Goal: Task Accomplishment & Management: Use online tool/utility

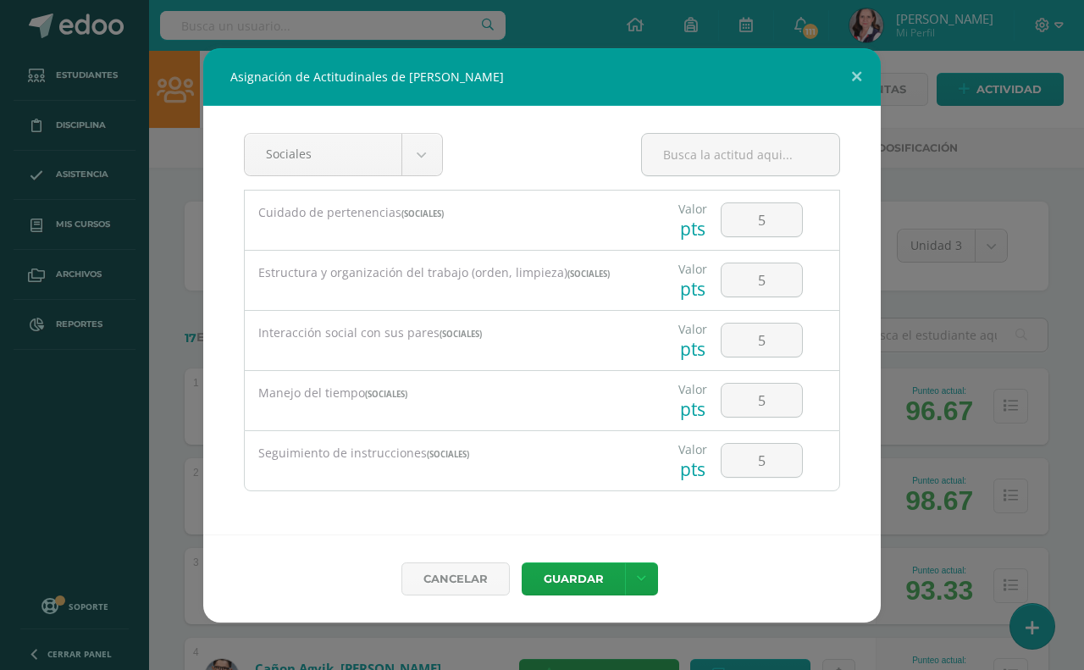
select select "26"
click at [857, 73] on button at bounding box center [857, 77] width 48 height 58
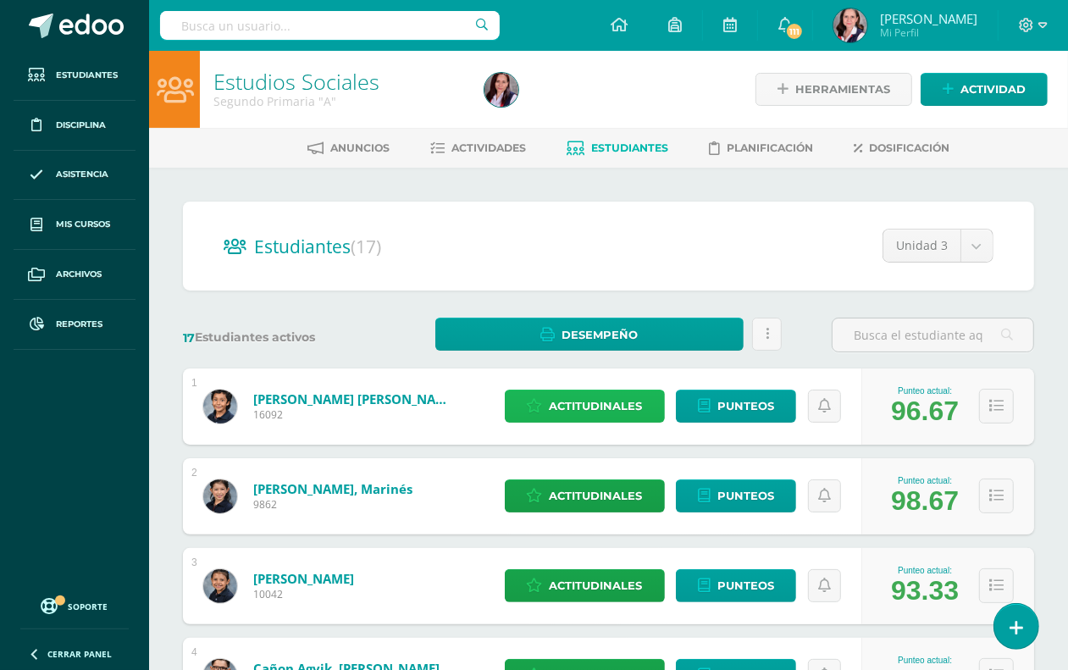
click at [600, 409] on span "Actitudinales" at bounding box center [596, 405] width 93 height 31
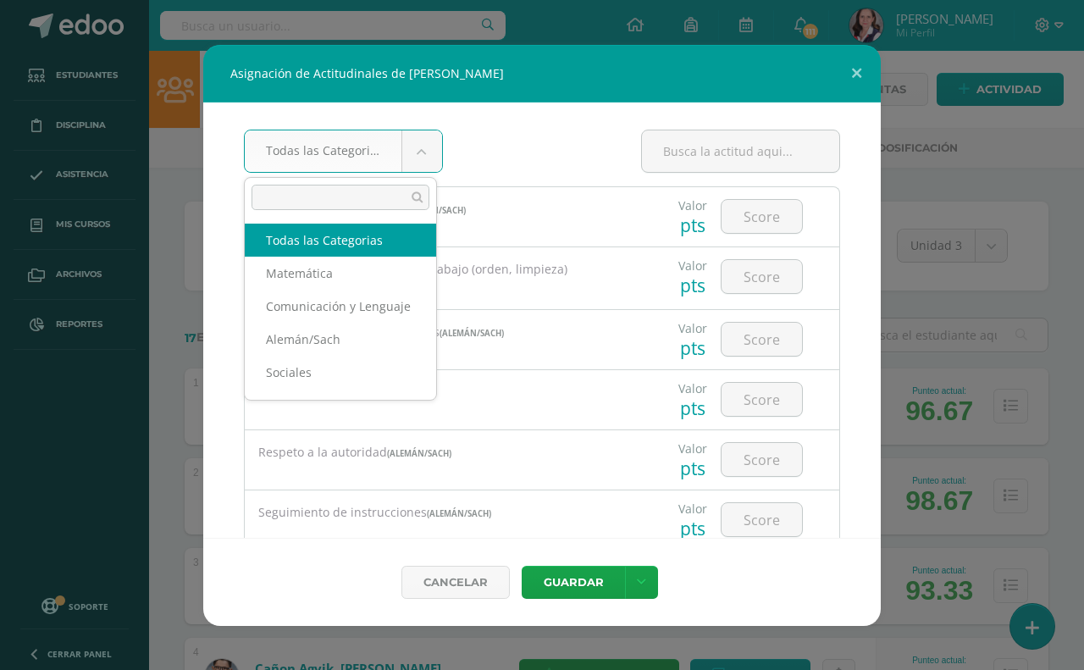
click at [408, 150] on body "Asignación de Actitudinales de [PERSON_NAME] Todas las Categorias Todas las Cat…" at bounding box center [542, 679] width 1084 height 1359
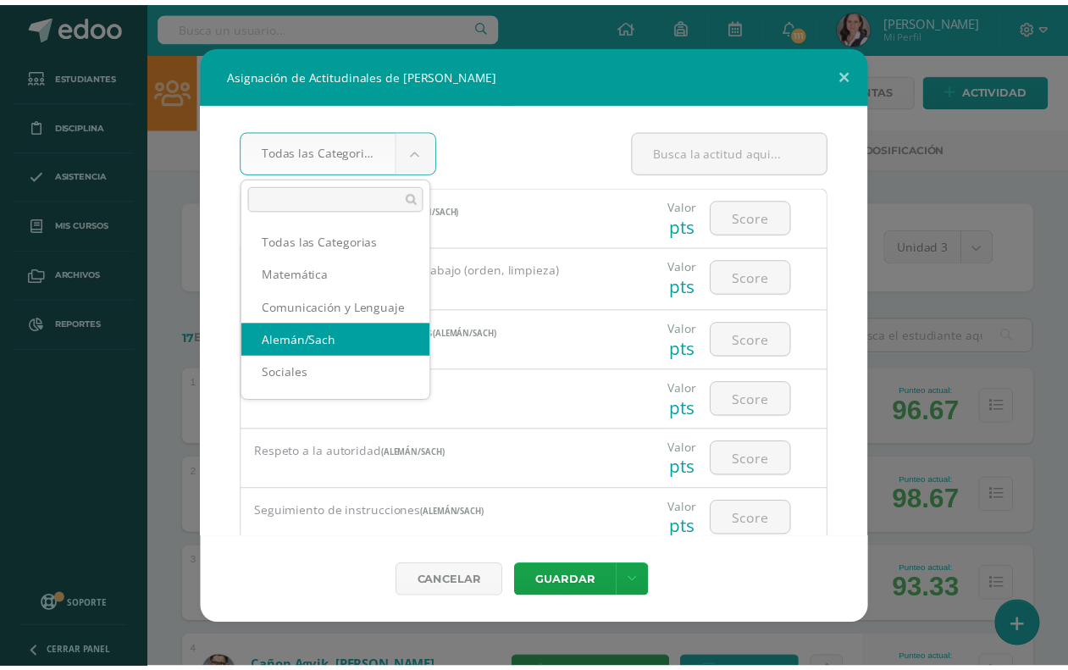
scroll to position [2, 0]
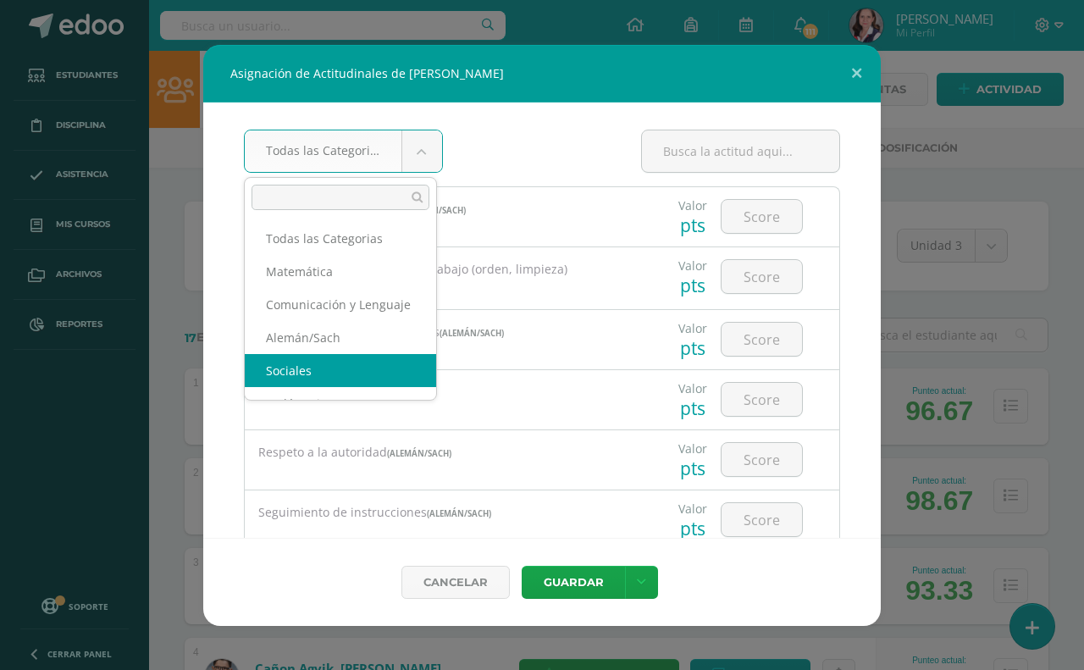
select select "26"
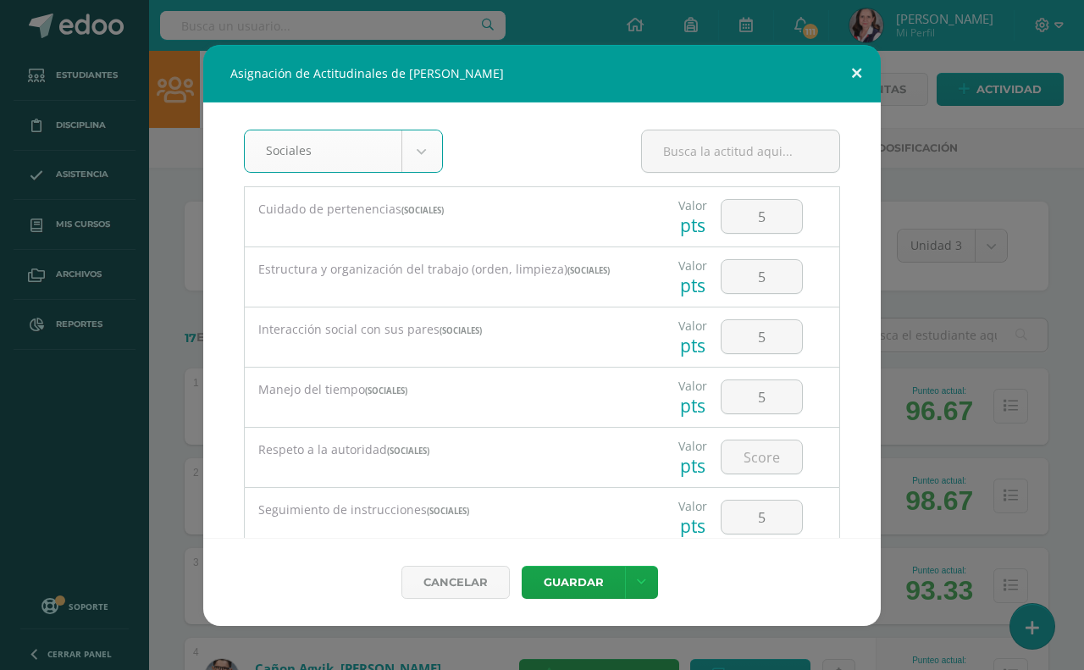
click at [862, 65] on button at bounding box center [857, 74] width 48 height 58
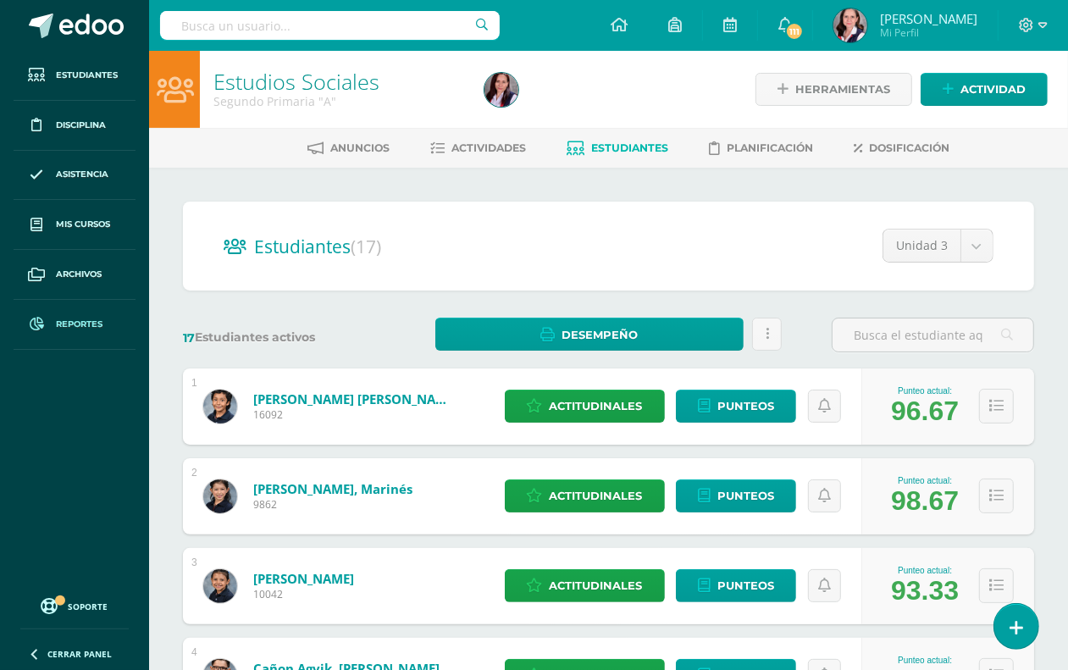
click at [77, 324] on span "Reportes" at bounding box center [79, 325] width 47 height 14
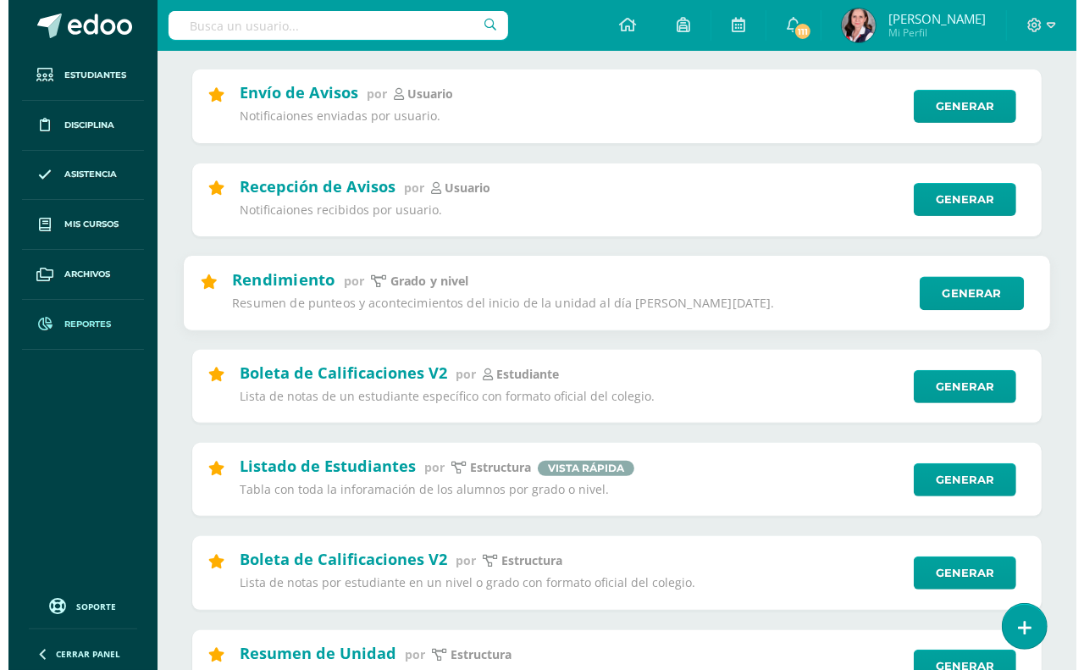
scroll to position [318, 0]
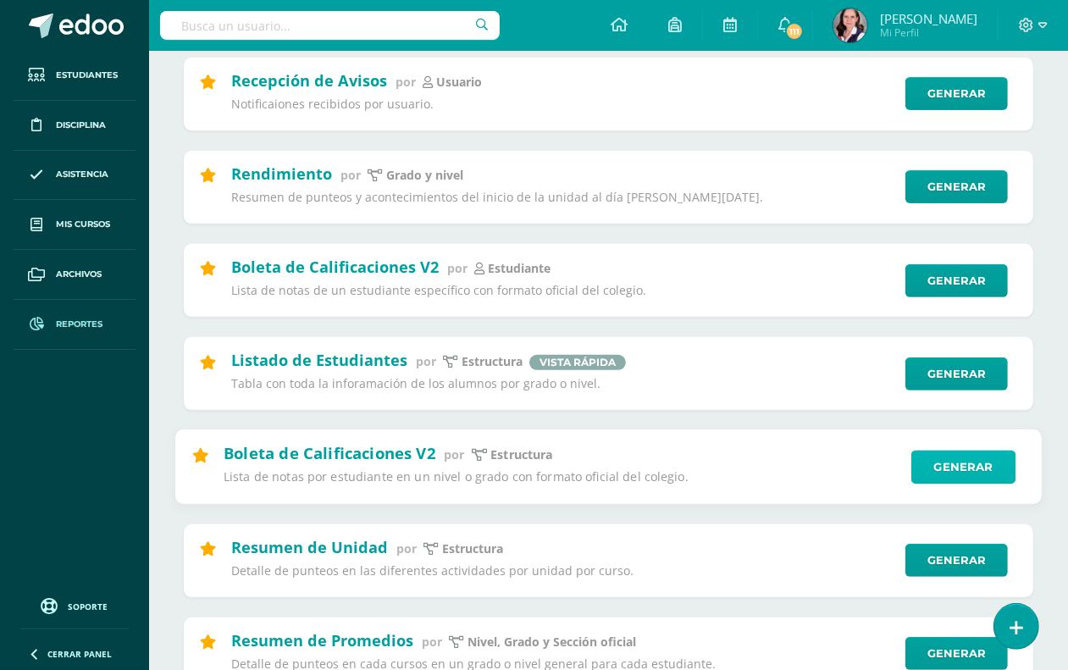
click at [981, 475] on link "Generar" at bounding box center [963, 468] width 104 height 34
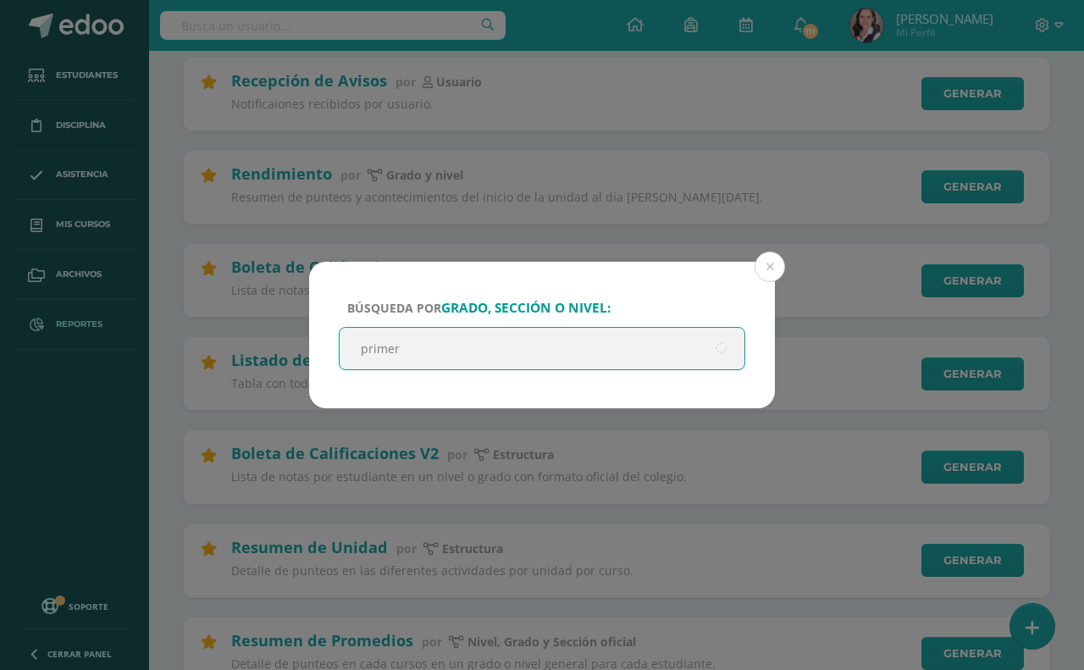
type input "primero"
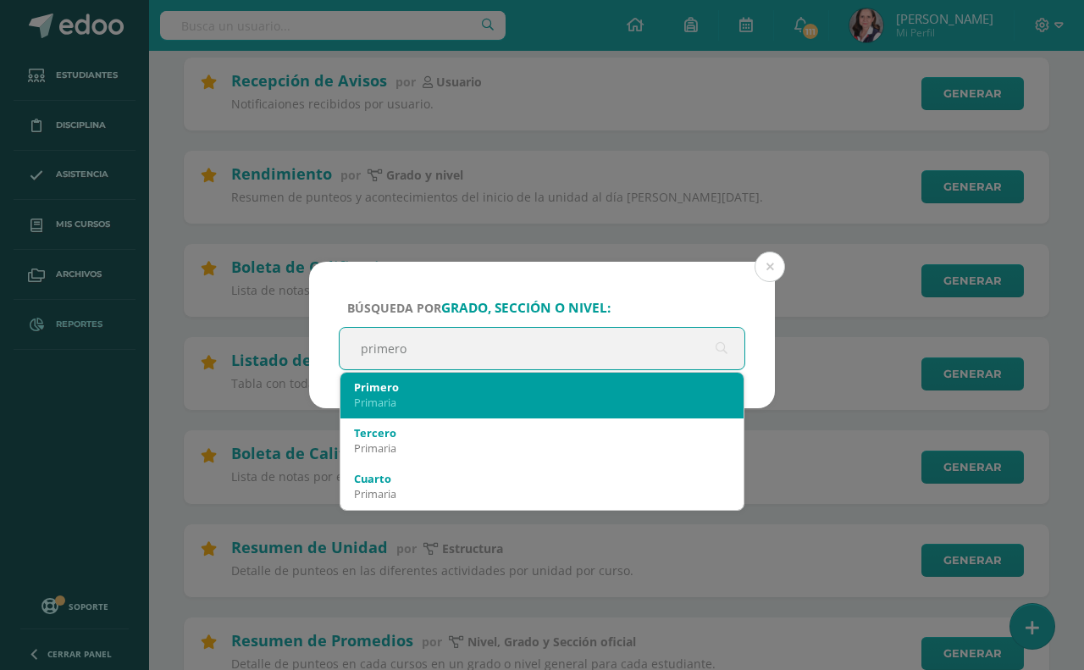
click at [506, 396] on div "Primaria" at bounding box center [542, 402] width 376 height 15
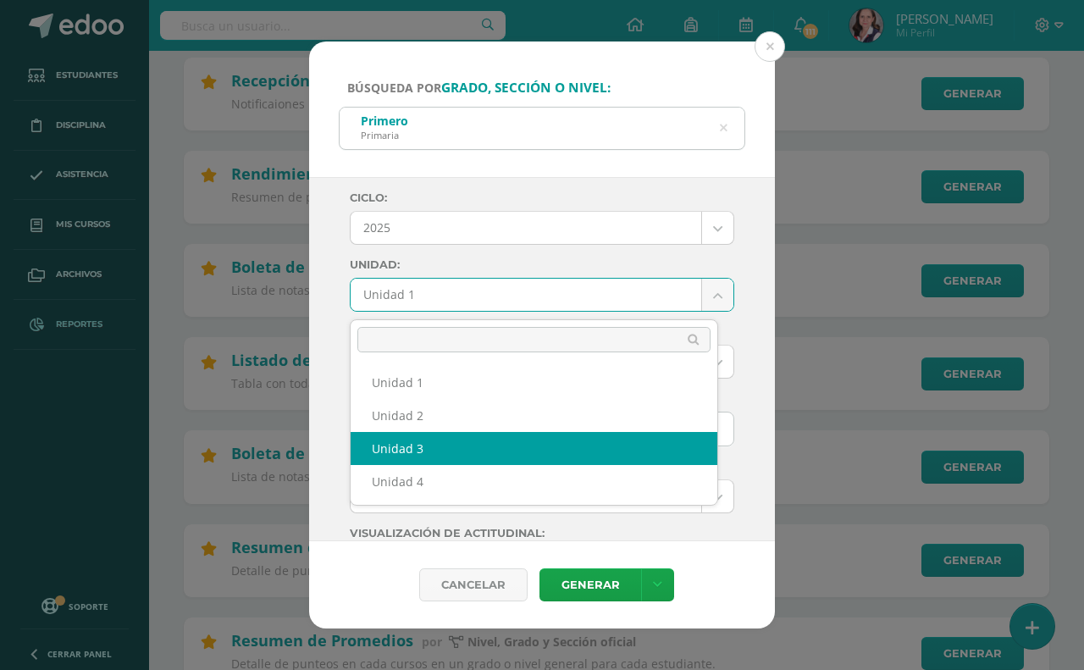
select select "Unidad 3"
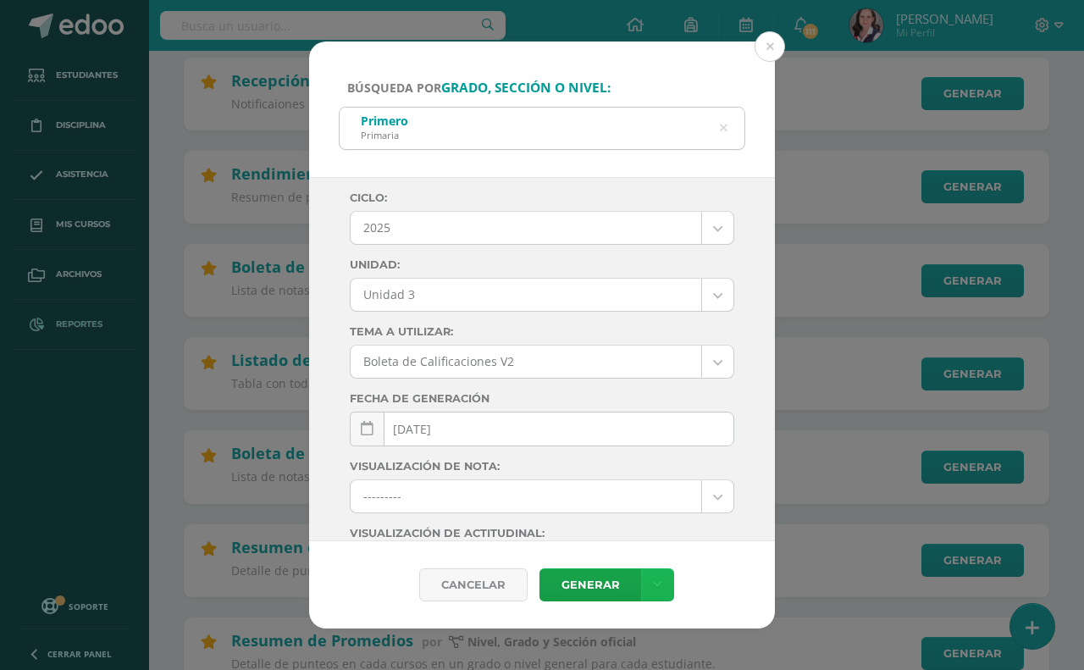
click at [671, 576] on link at bounding box center [657, 584] width 33 height 33
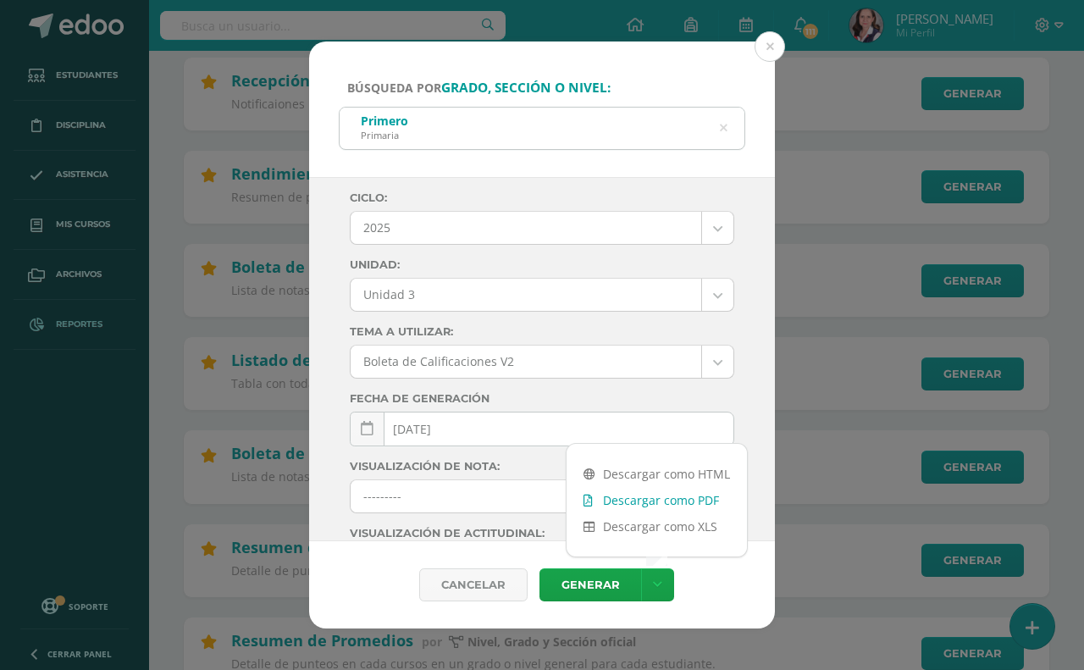
click at [659, 502] on link "Descargar como PDF" at bounding box center [657, 500] width 180 height 26
click at [724, 127] on icon at bounding box center [723, 129] width 43 height 8
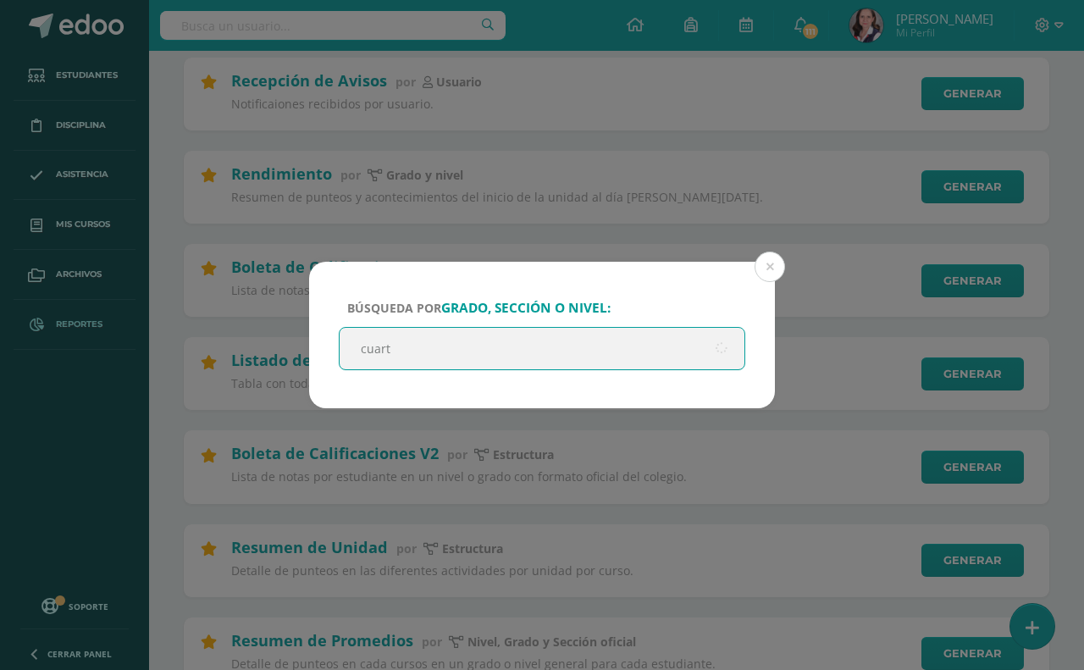
type input "cuarto"
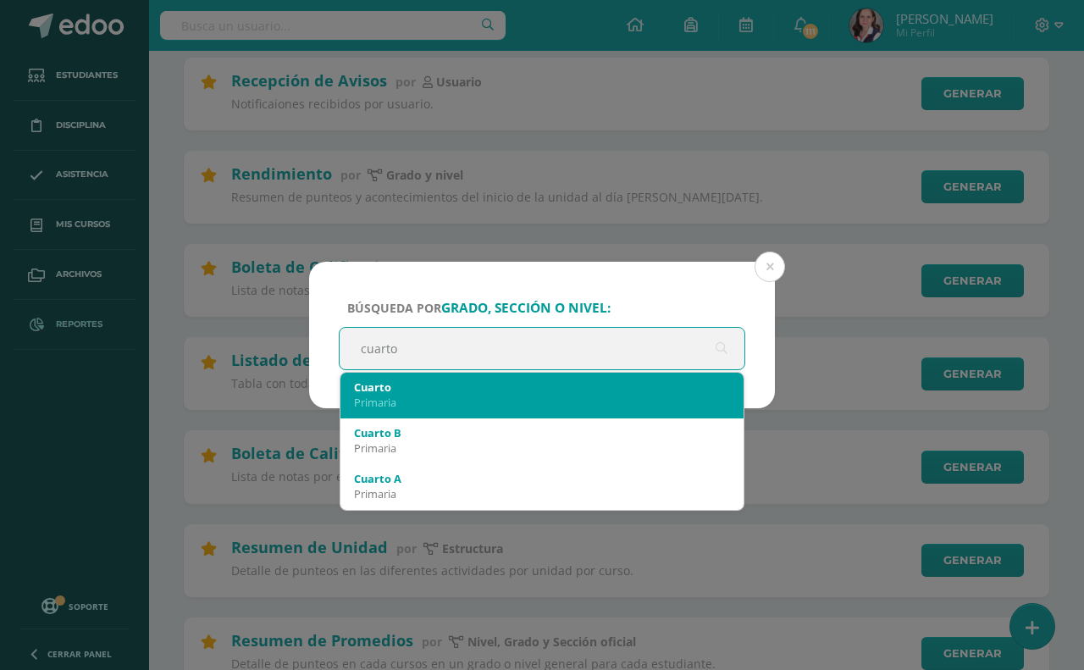
click at [398, 395] on div "Primaria" at bounding box center [542, 402] width 376 height 15
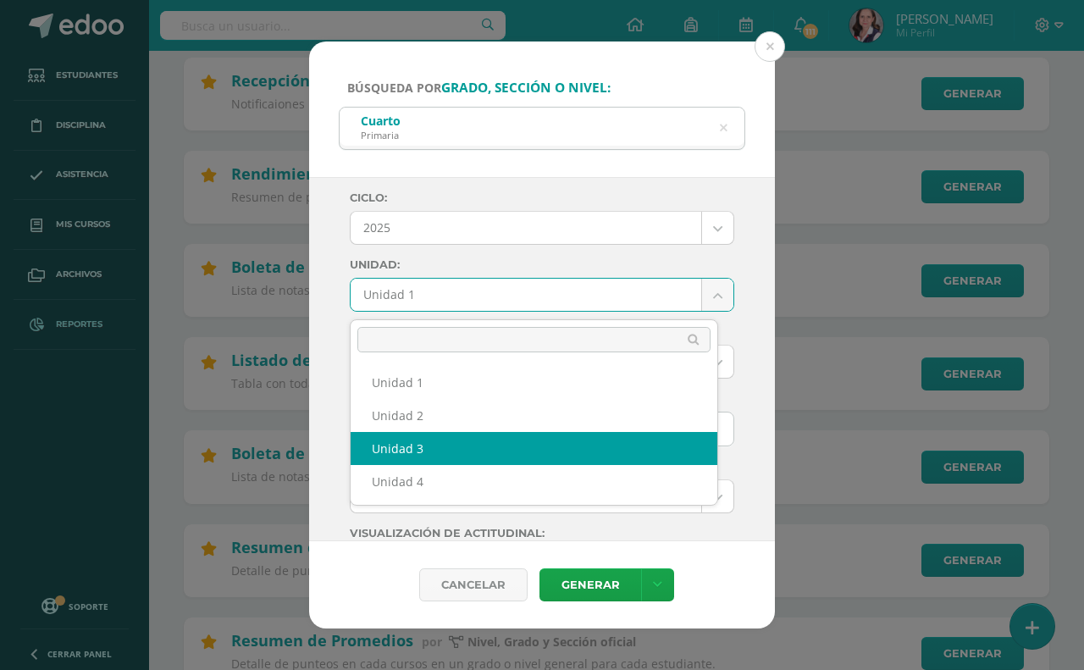
select select "Unidad 3"
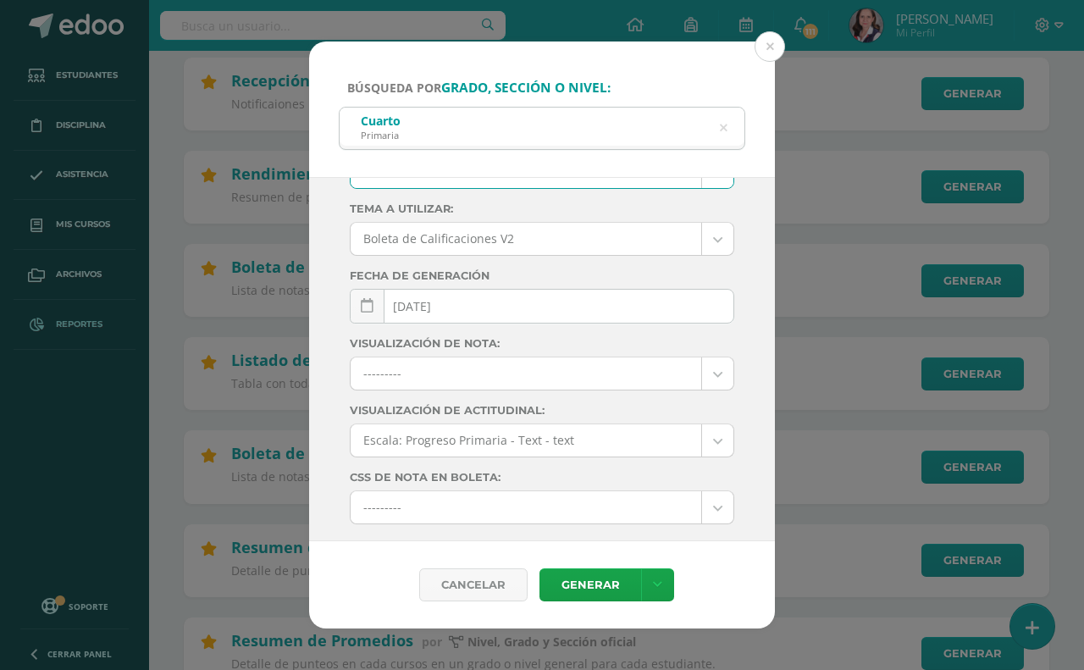
scroll to position [243, 0]
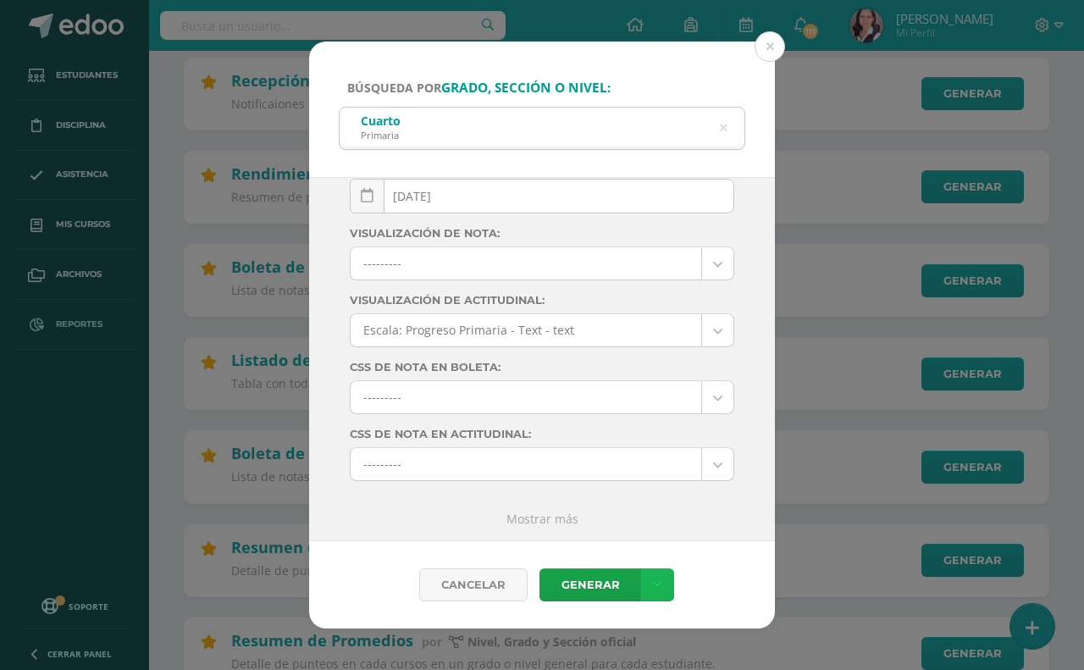
click at [656, 578] on icon at bounding box center [657, 585] width 9 height 14
click at [653, 492] on link "Descargar como PDF" at bounding box center [657, 500] width 180 height 26
